Goal: Transaction & Acquisition: Obtain resource

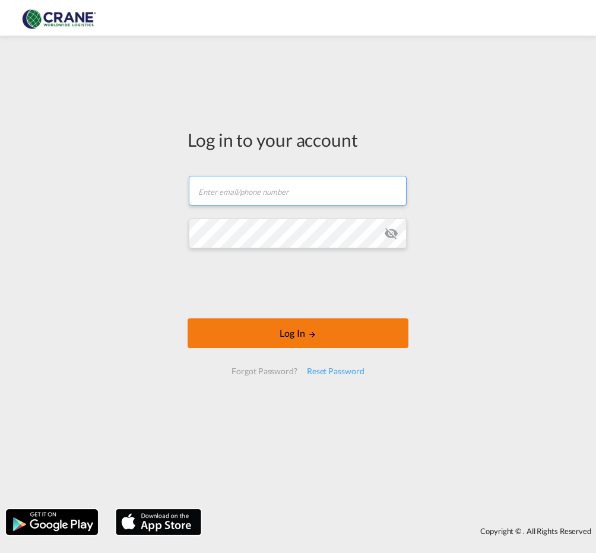
type input "[EMAIL_ADDRESS][PERSON_NAME][DOMAIN_NAME]"
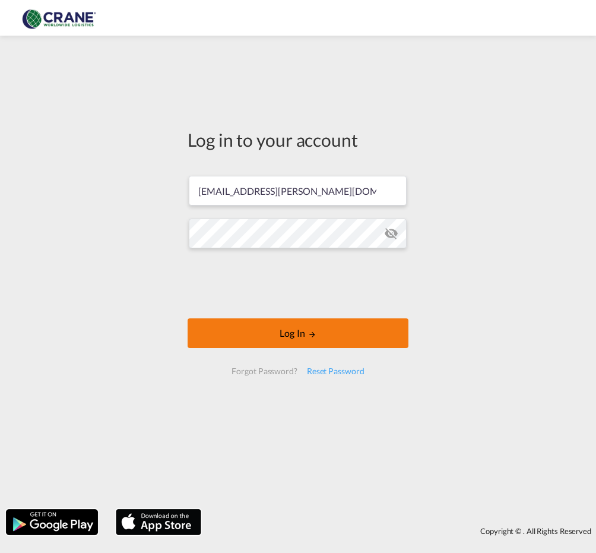
click at [372, 318] on button "Log In" at bounding box center [298, 333] width 221 height 30
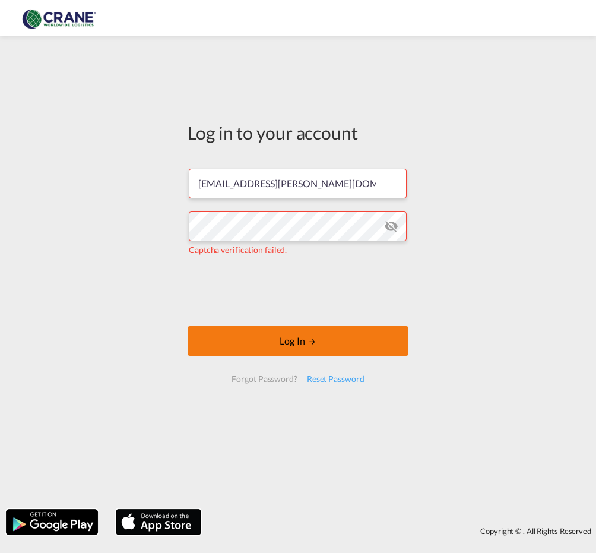
click at [275, 337] on button "Log In" at bounding box center [298, 341] width 221 height 30
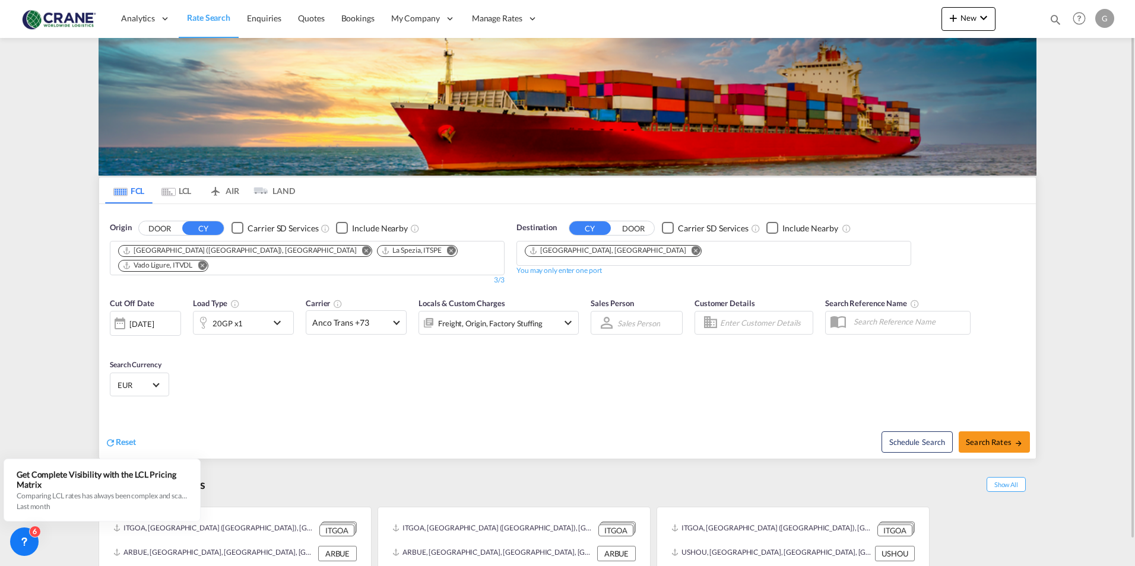
click at [207, 261] on md-icon "Remove" at bounding box center [202, 265] width 9 height 9
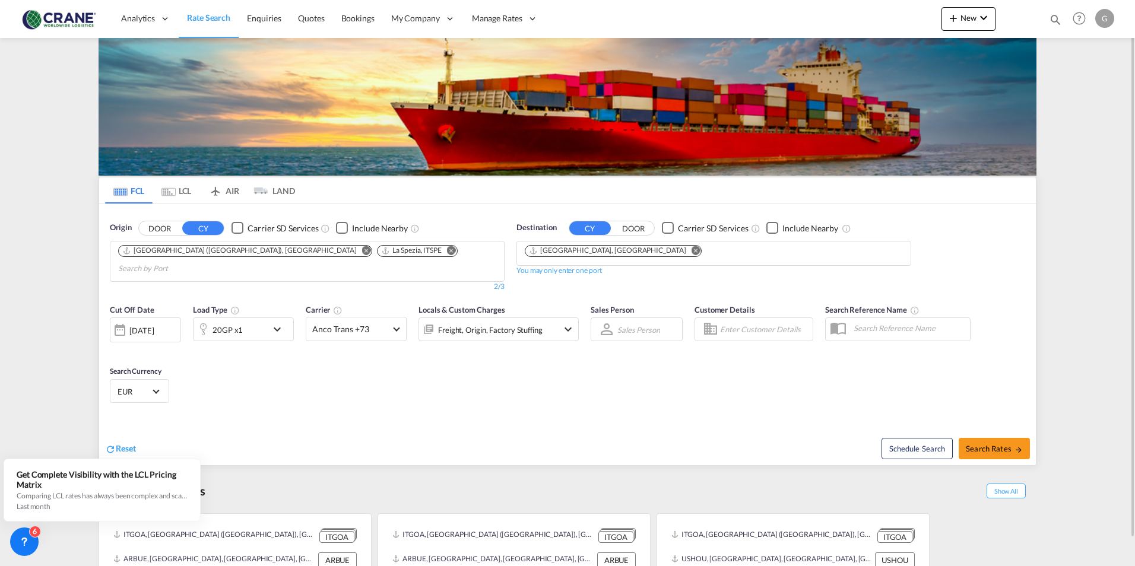
click at [362, 250] on md-icon "Remove" at bounding box center [366, 250] width 9 height 9
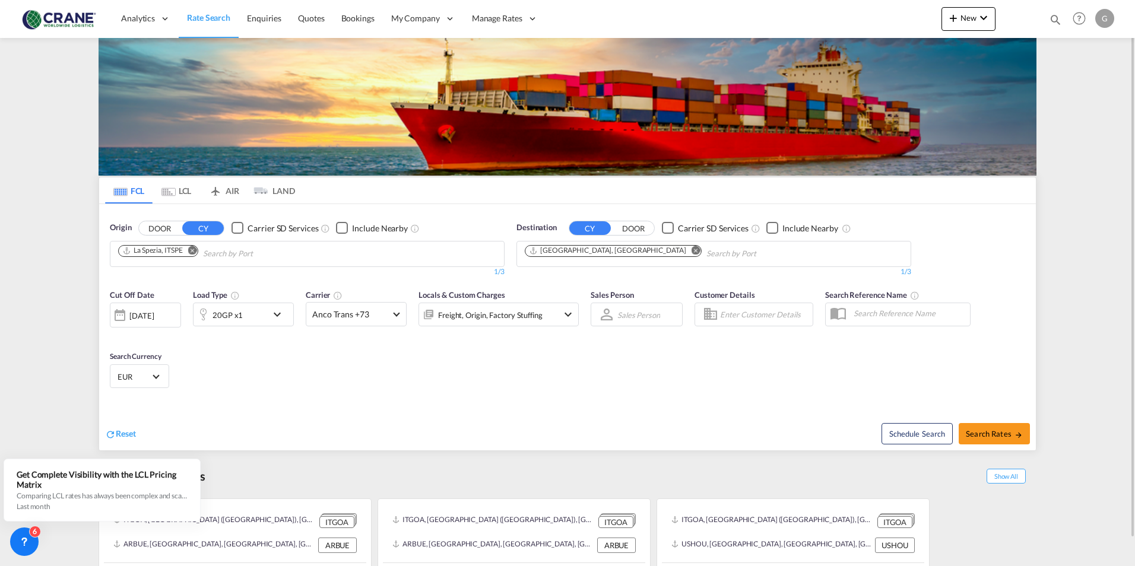
click at [595, 250] on md-icon "Remove" at bounding box center [695, 250] width 9 height 9
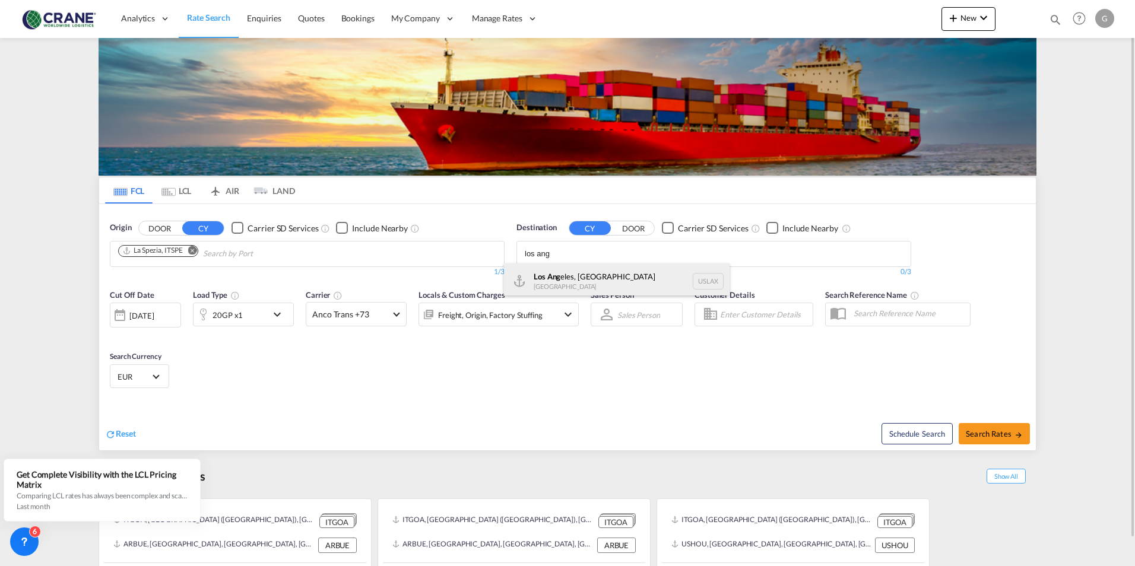
type input "los ang"
click at [595, 284] on div "Los Ang eles, [GEOGRAPHIC_DATA] [GEOGRAPHIC_DATA] USLAX" at bounding box center [617, 282] width 226 height 36
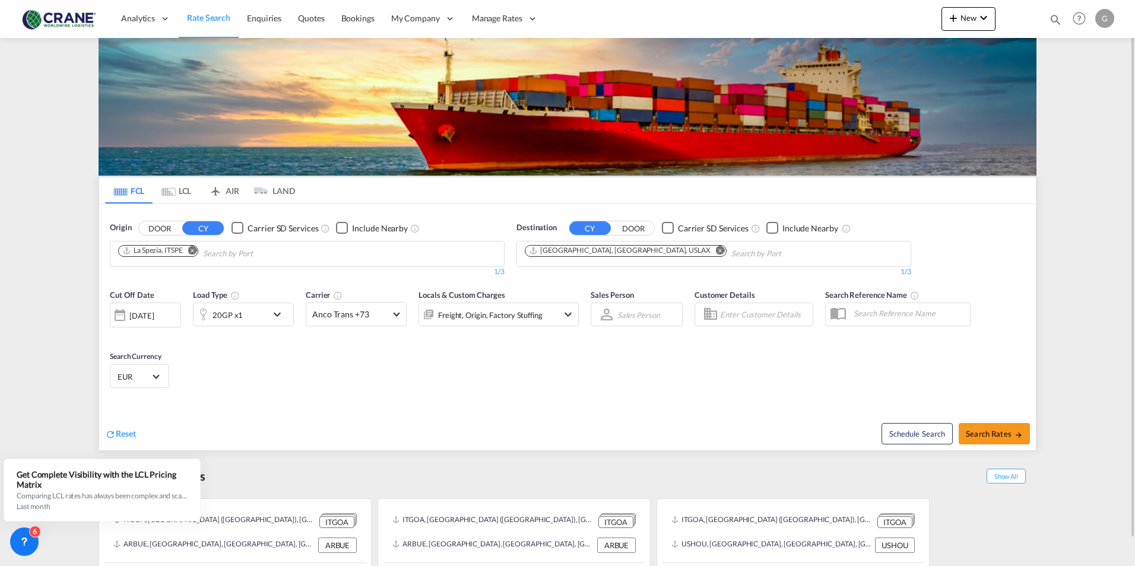
click at [258, 321] on div "20GP x1" at bounding box center [230, 315] width 74 height 24
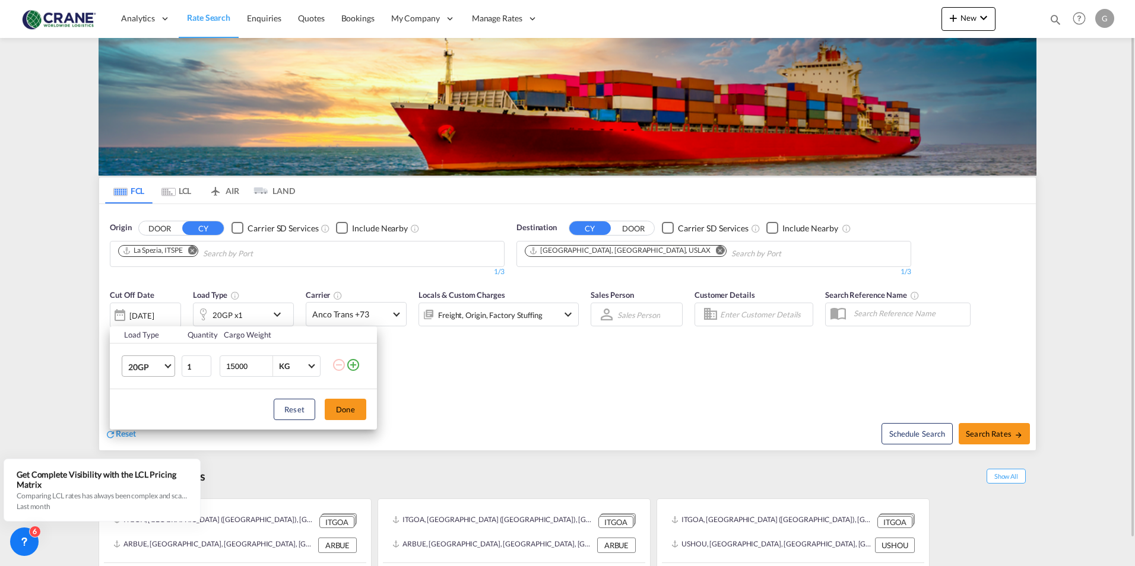
click at [158, 368] on span "20GP" at bounding box center [145, 367] width 34 height 12
click at [150, 415] on md-option "40HC" at bounding box center [159, 424] width 81 height 28
click at [347, 412] on button "Done" at bounding box center [346, 409] width 42 height 21
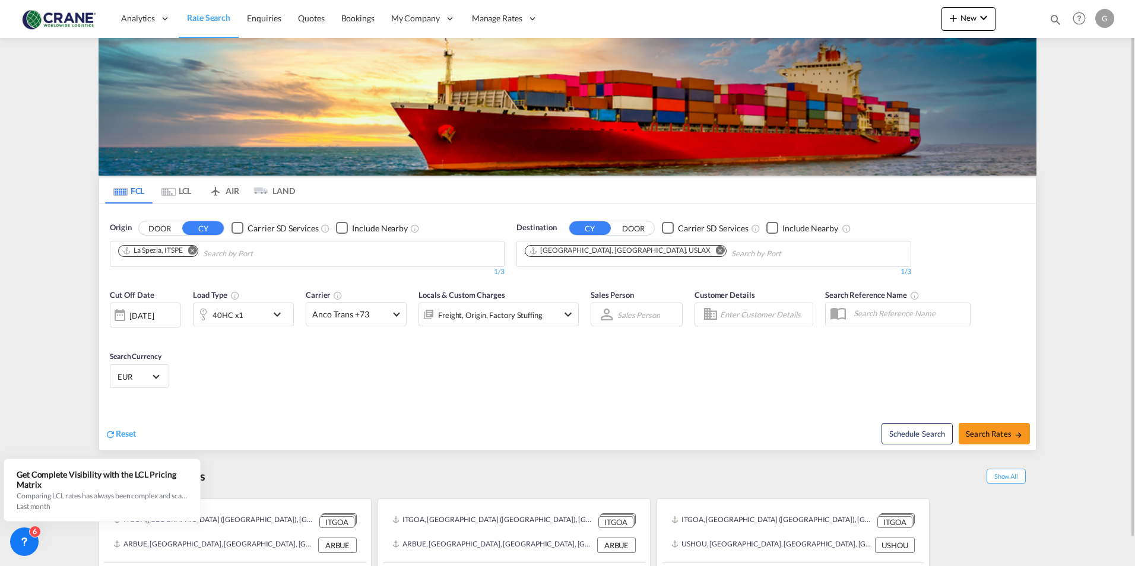
scroll to position [28, 0]
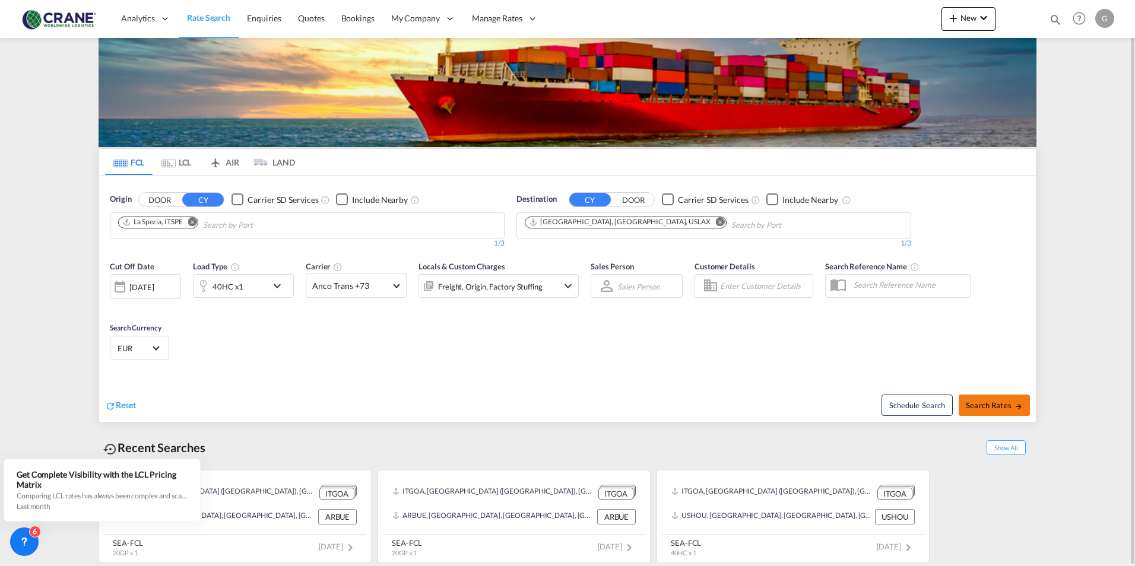
click at [595, 401] on span "Search Rates" at bounding box center [994, 405] width 57 height 9
type input "ITSPE to USLAX / [DATE]"
